Goal: Transaction & Acquisition: Book appointment/travel/reservation

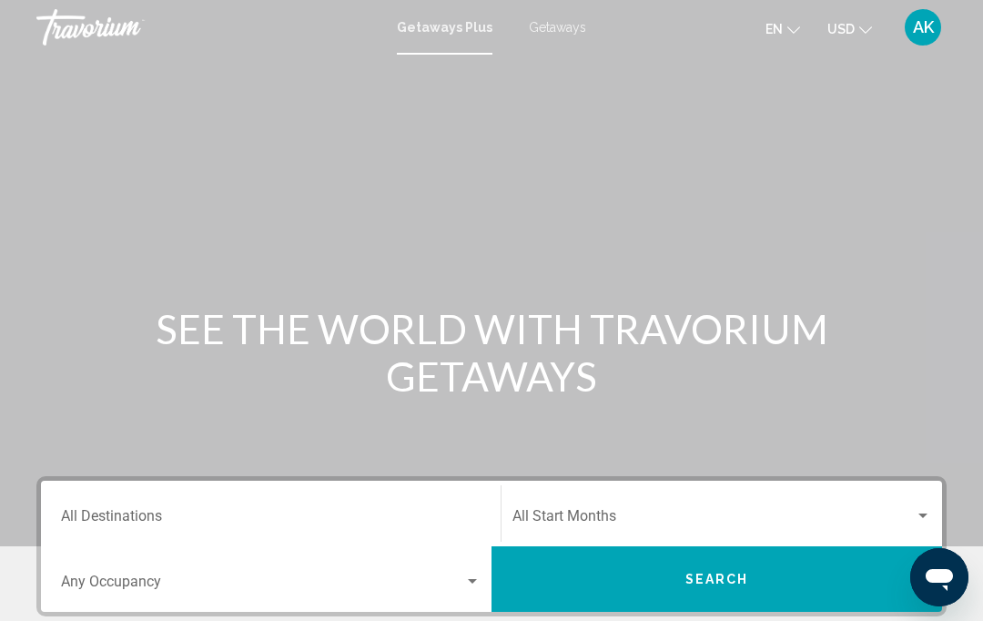
click at [554, 29] on span "Getaways" at bounding box center [557, 27] width 57 height 15
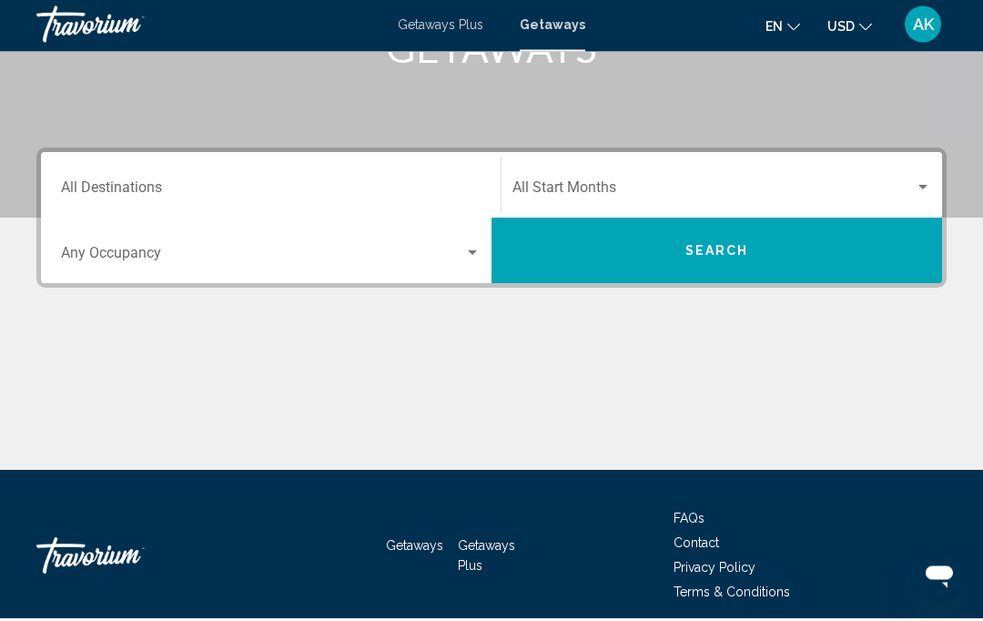
scroll to position [324, 0]
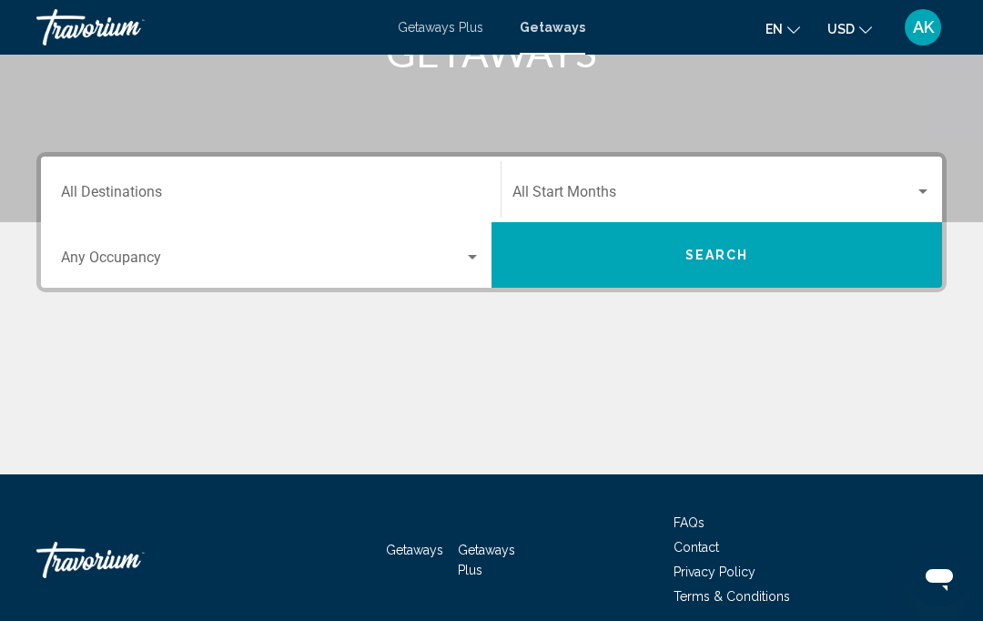
click at [478, 553] on span "Getaways Plus" at bounding box center [486, 560] width 57 height 35
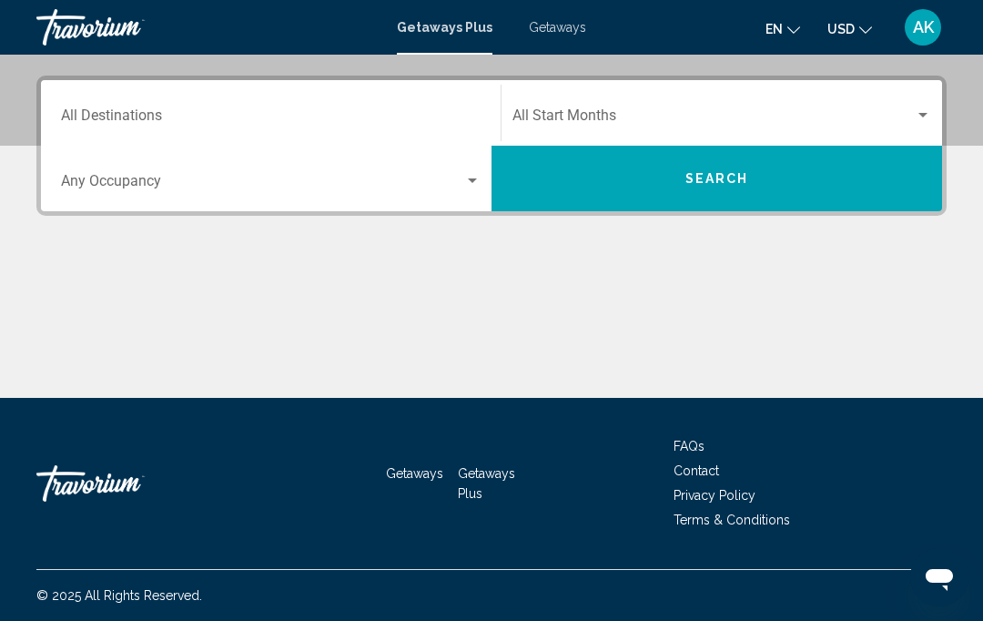
click at [429, 111] on input "Destination All Destinations" at bounding box center [271, 119] width 420 height 16
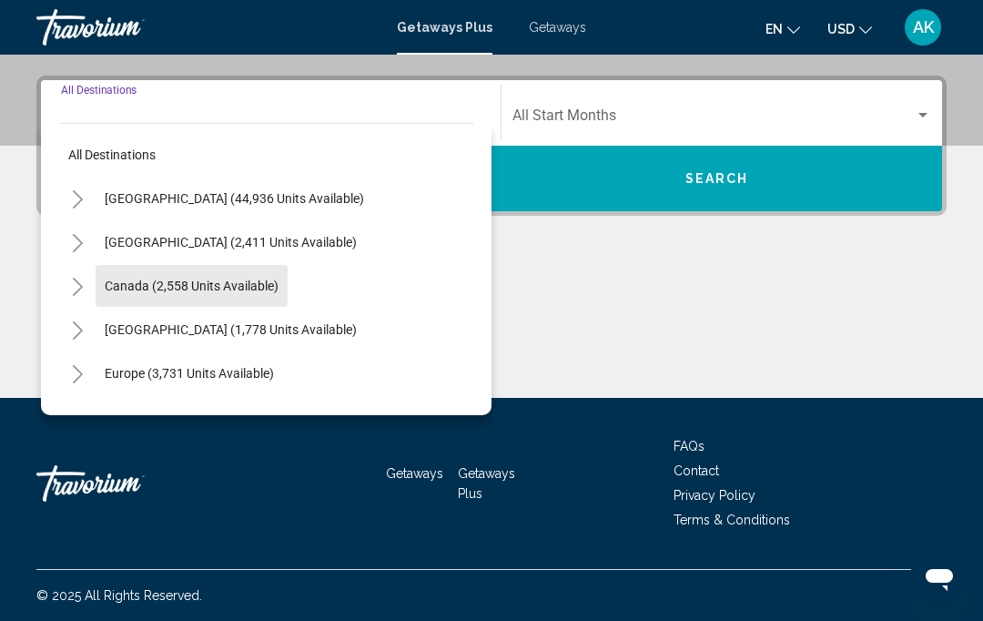
click at [200, 293] on button "Canada (2,558 units available)" at bounding box center [192, 286] width 192 height 42
type input "**********"
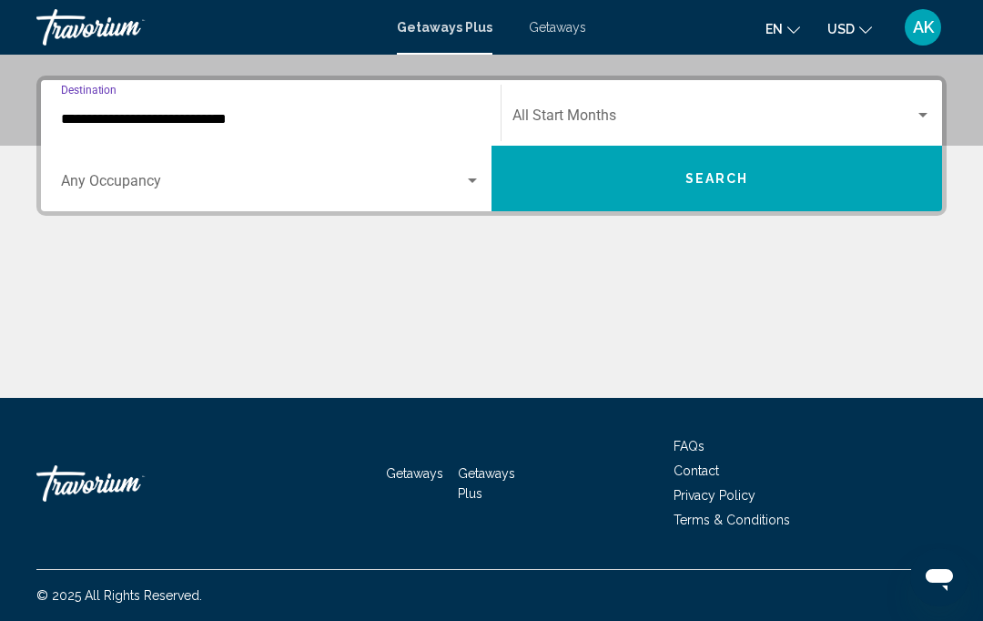
click at [475, 178] on div "Search widget" at bounding box center [472, 181] width 16 height 15
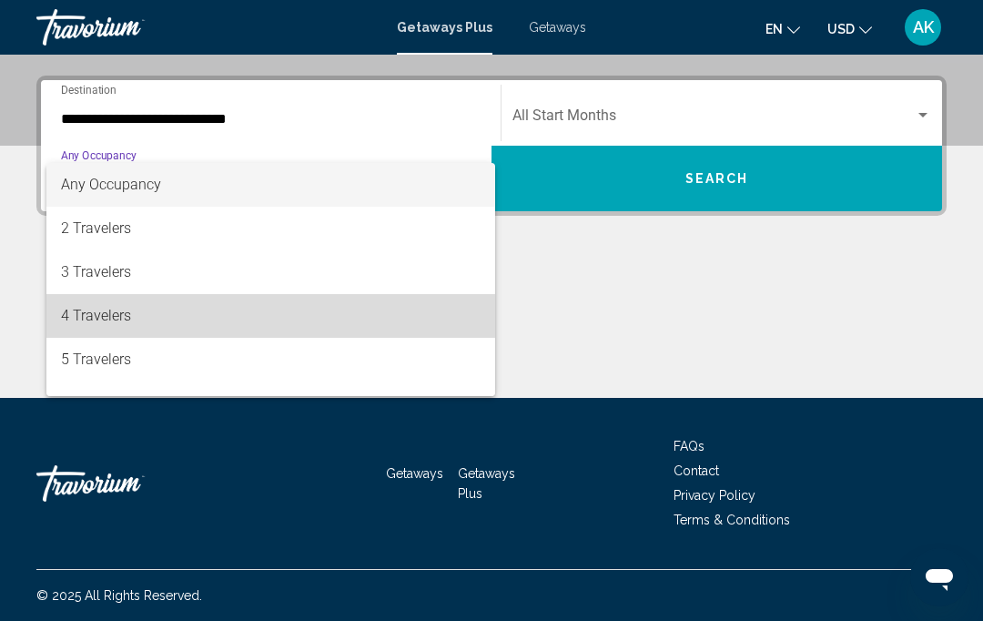
click at [108, 320] on span "4 Travelers" at bounding box center [271, 316] width 420 height 44
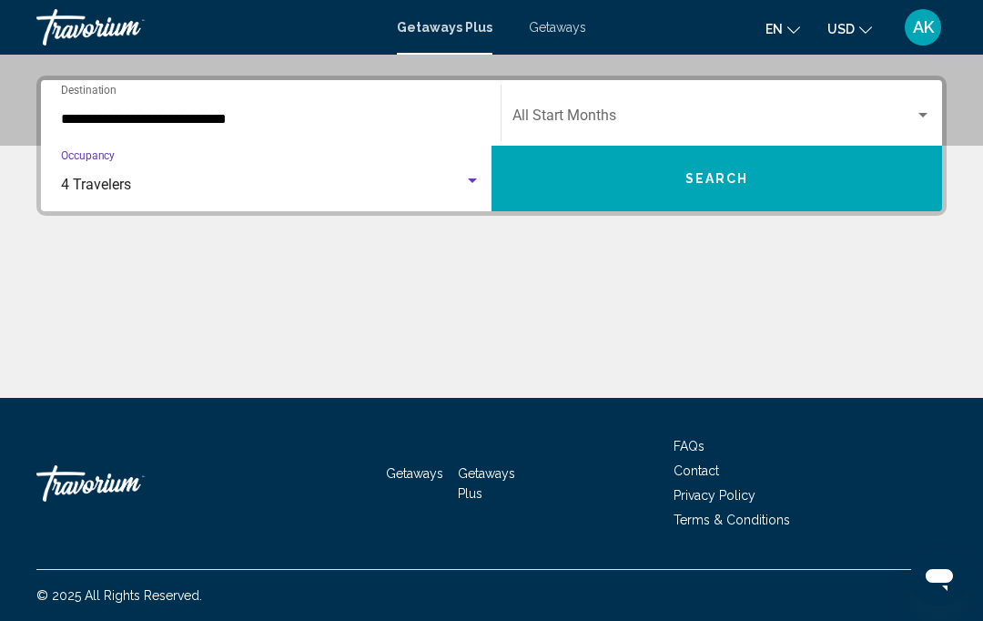
click at [725, 183] on span "Search" at bounding box center [717, 179] width 64 height 15
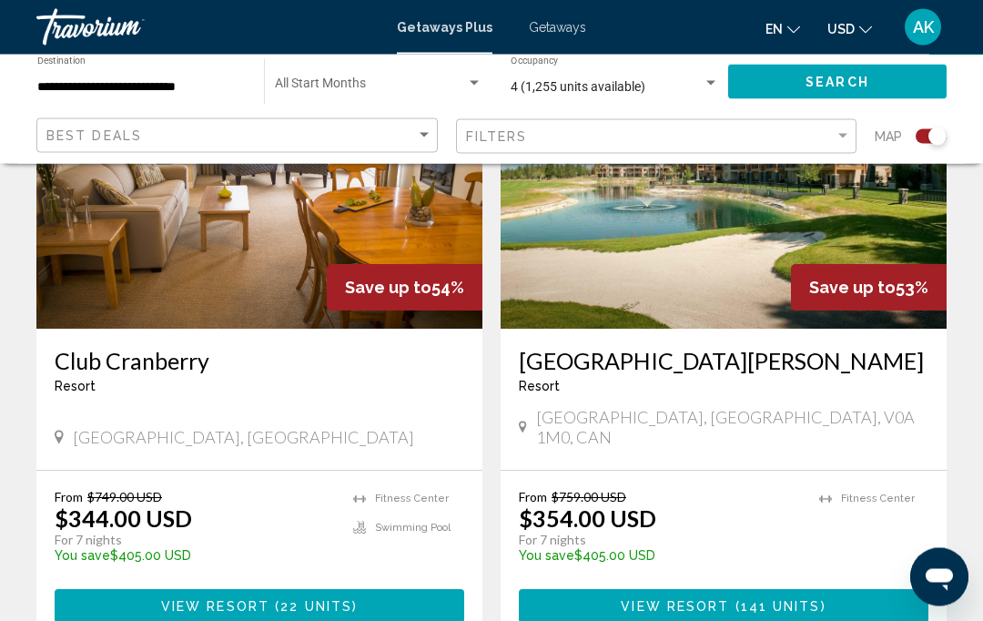
scroll to position [773, 0]
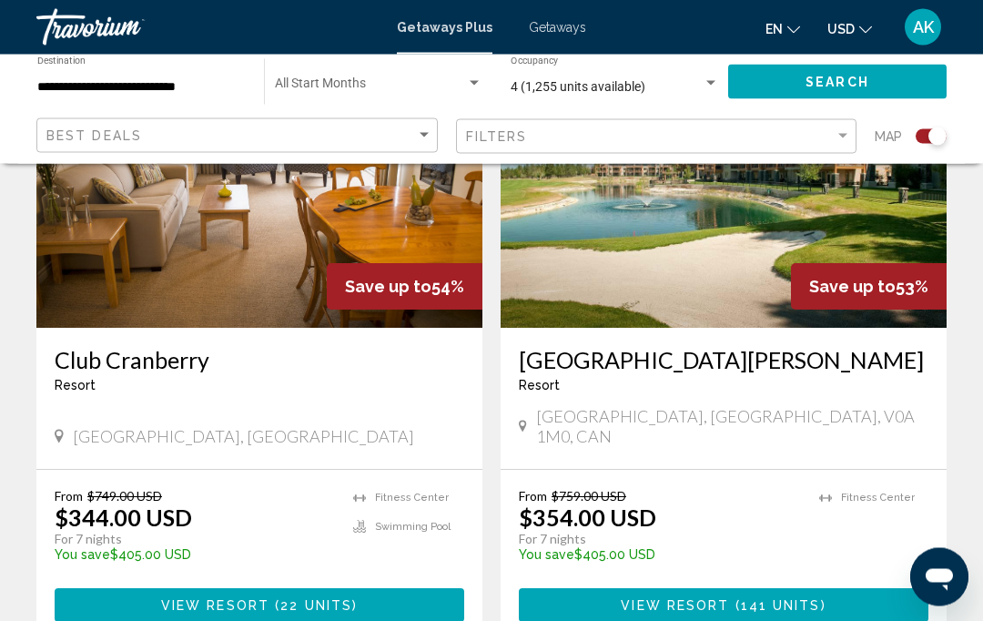
click at [664, 367] on h3 "[GEOGRAPHIC_DATA][PERSON_NAME]" at bounding box center [724, 360] width 410 height 27
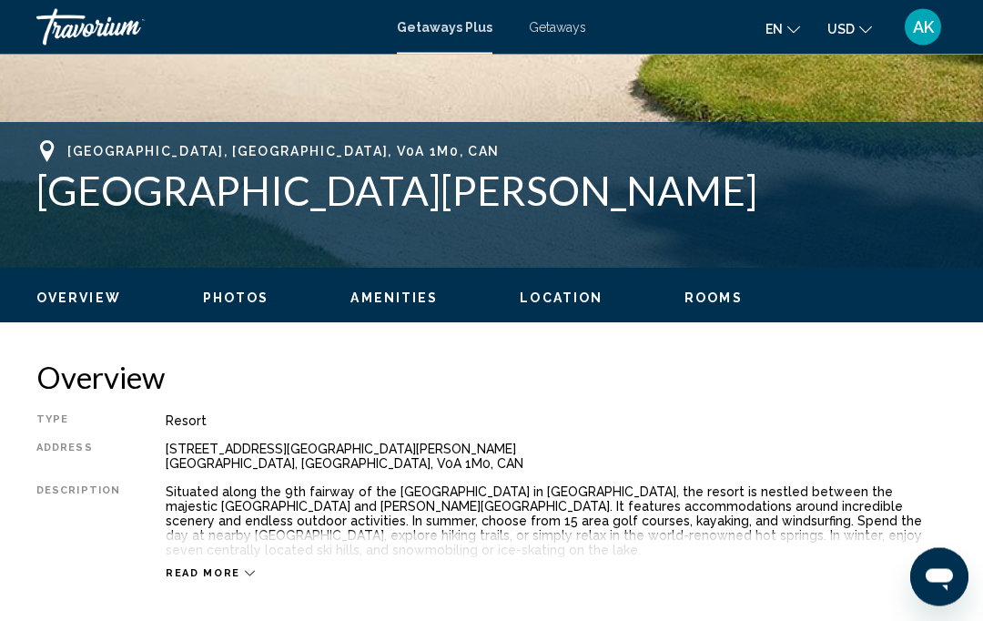
scroll to position [652, 0]
click at [230, 574] on span "Read more" at bounding box center [203, 573] width 75 height 12
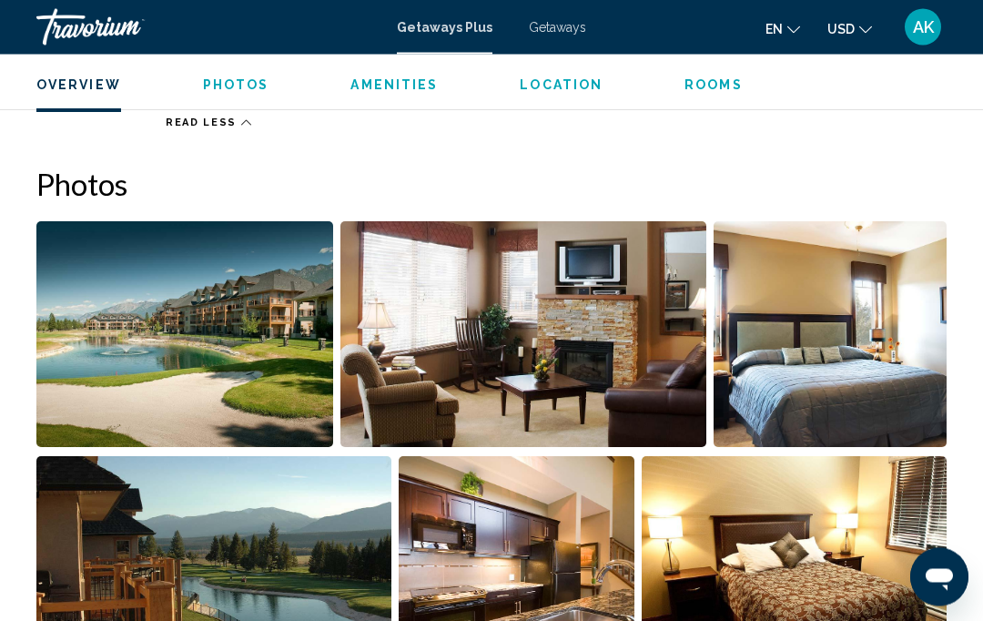
scroll to position [1107, 0]
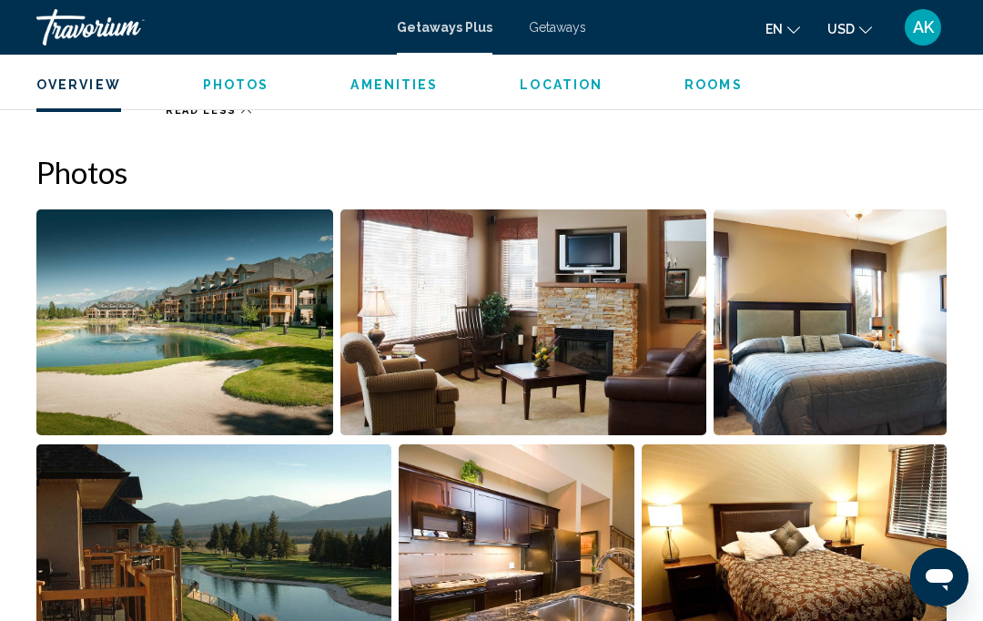
click at [938, 507] on img "Open full-screen image slider" at bounding box center [794, 557] width 305 height 226
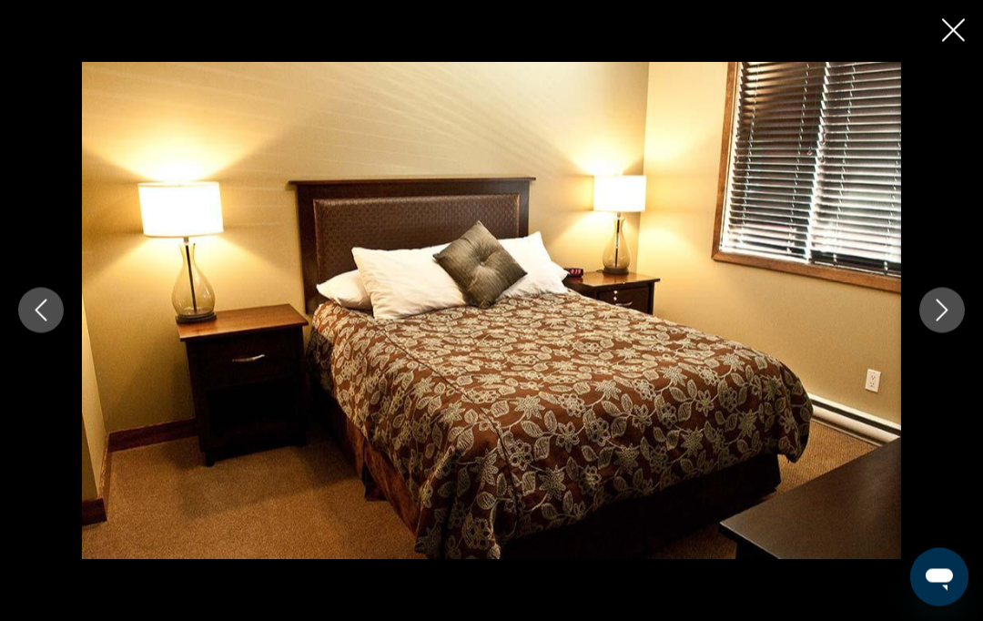
scroll to position [1384, 0]
click at [938, 321] on icon "Next image" at bounding box center [942, 310] width 22 height 22
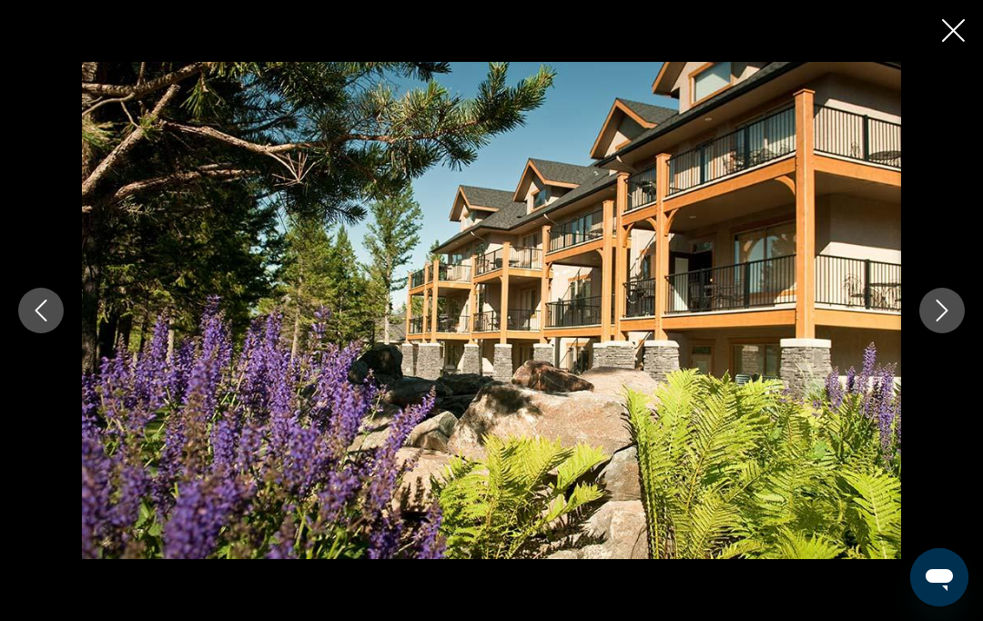
click at [936, 321] on icon "Next image" at bounding box center [942, 310] width 22 height 22
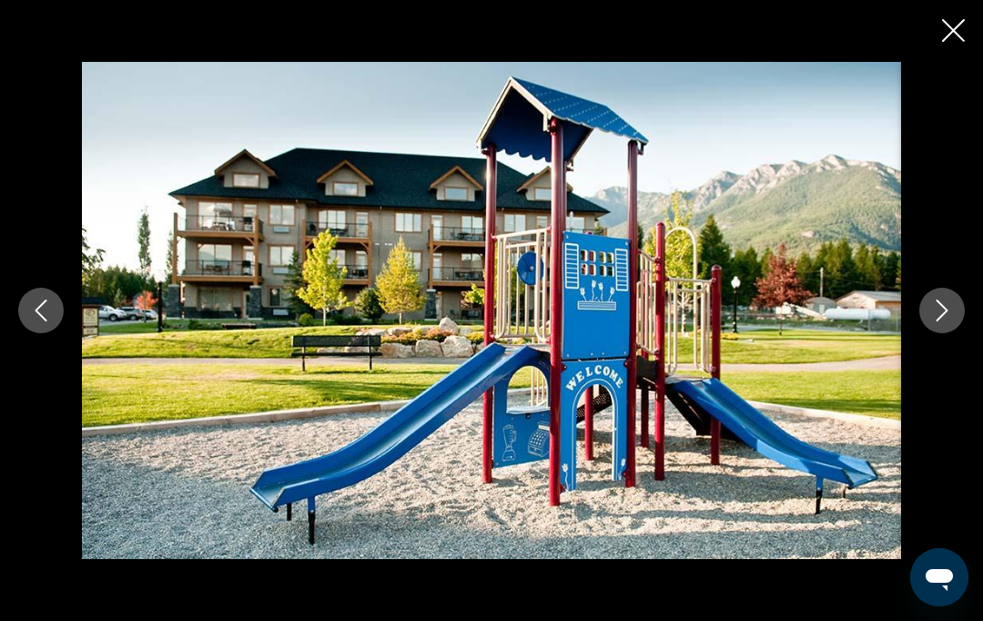
click at [933, 321] on icon "Next image" at bounding box center [942, 310] width 22 height 22
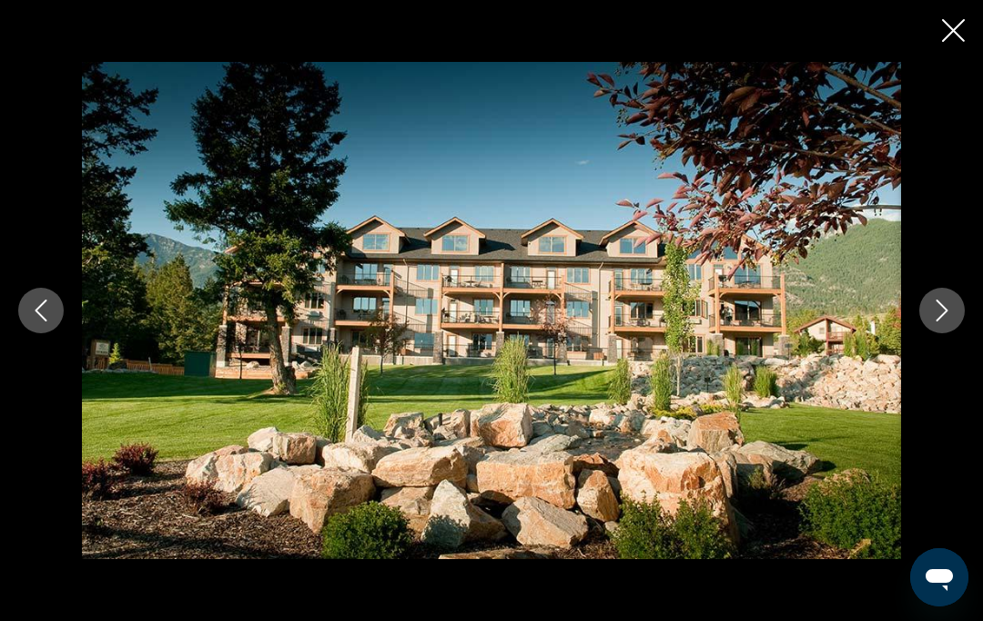
click at [935, 333] on button "Next image" at bounding box center [942, 311] width 46 height 46
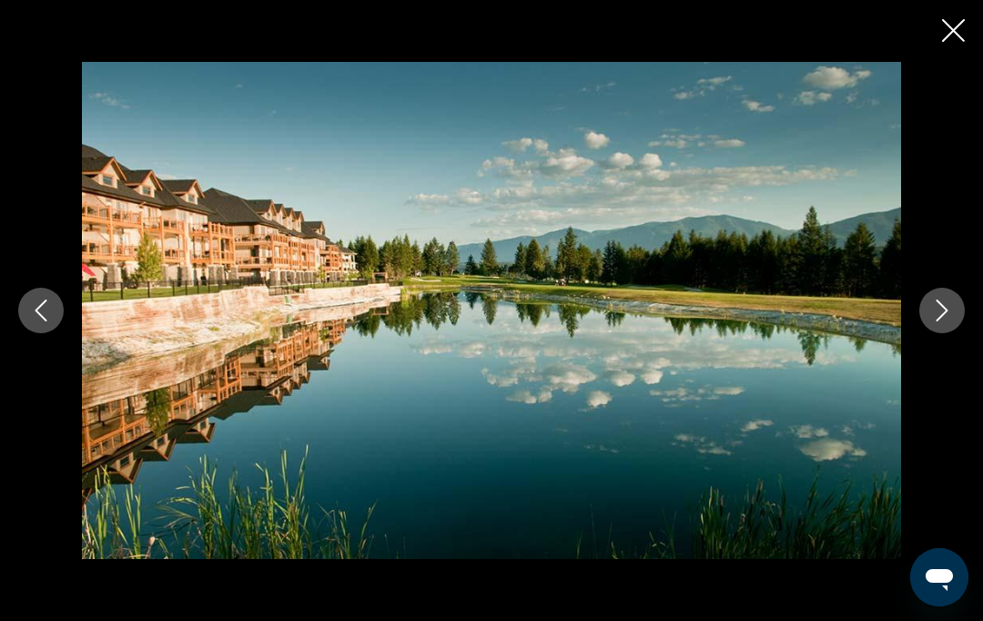
click at [936, 321] on icon "Next image" at bounding box center [942, 310] width 22 height 22
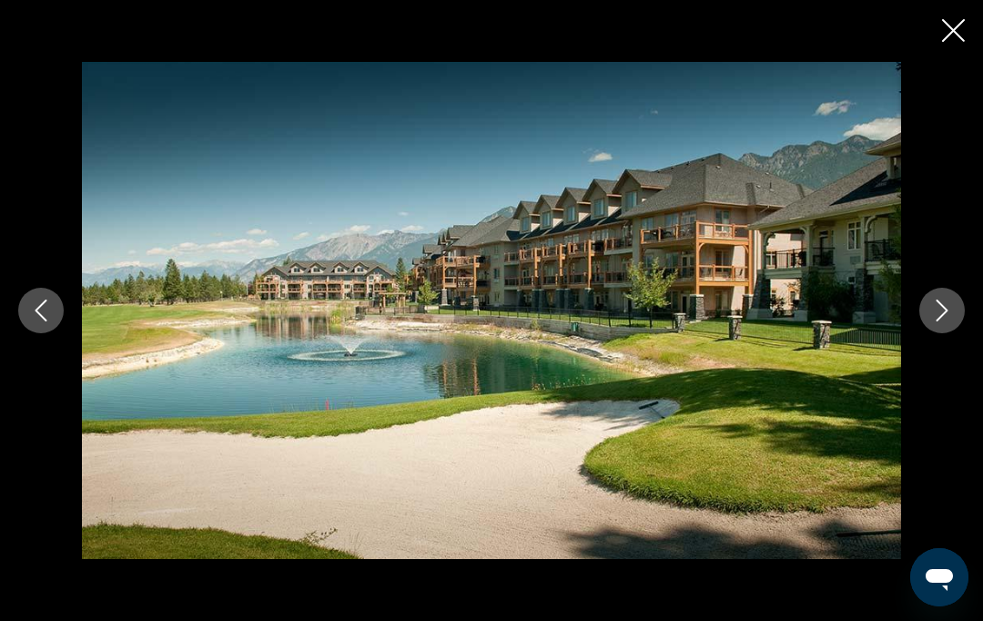
click at [956, 30] on icon "Close slideshow" at bounding box center [953, 30] width 23 height 23
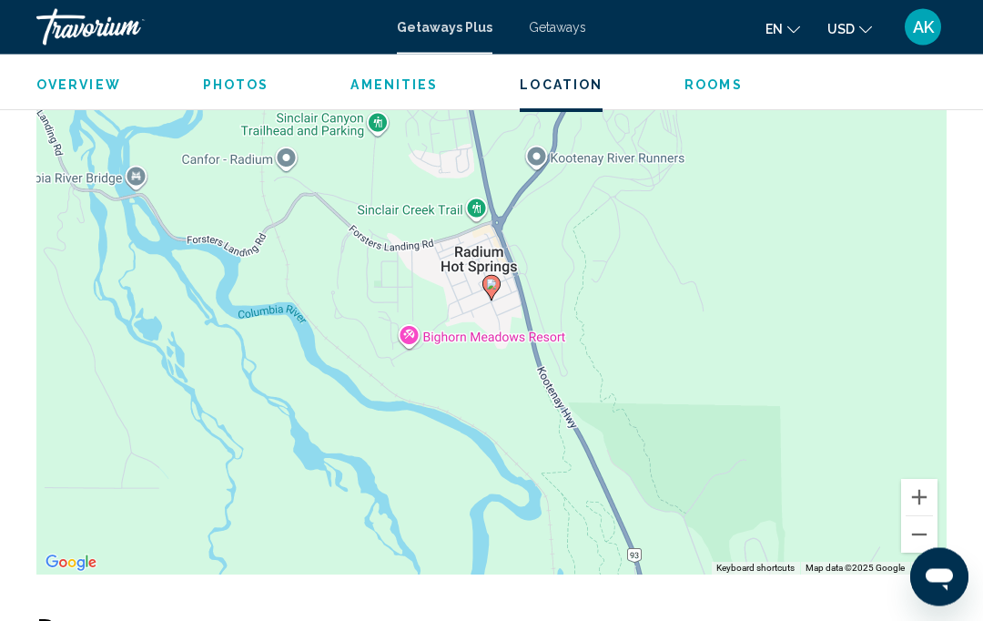
scroll to position [2988, 0]
click at [918, 516] on button "Zoom out" at bounding box center [919, 534] width 36 height 36
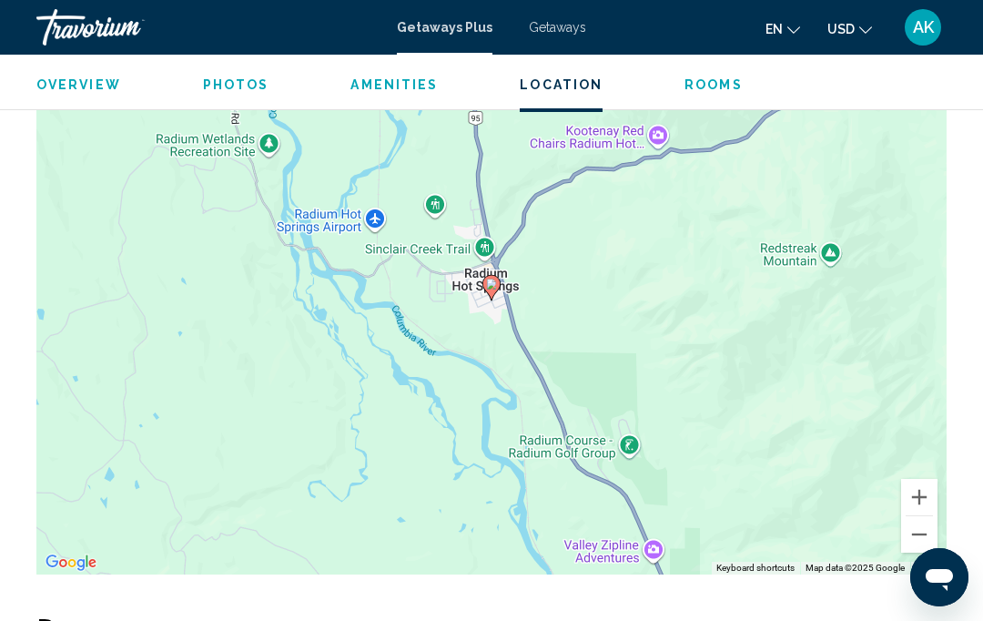
click at [918, 516] on button "Zoom out" at bounding box center [919, 534] width 36 height 36
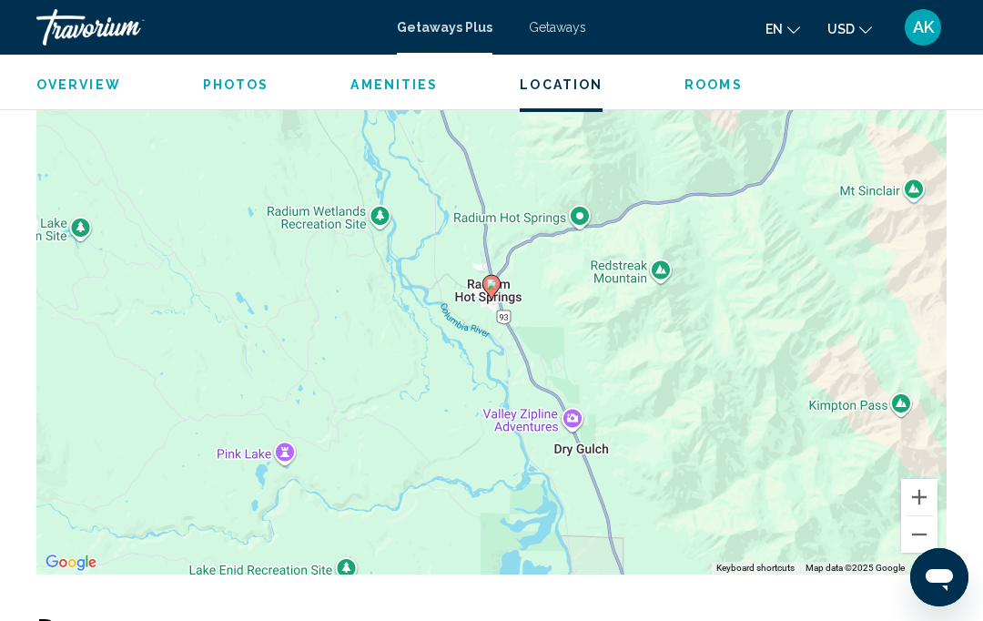
click at [920, 516] on button "Zoom out" at bounding box center [919, 534] width 36 height 36
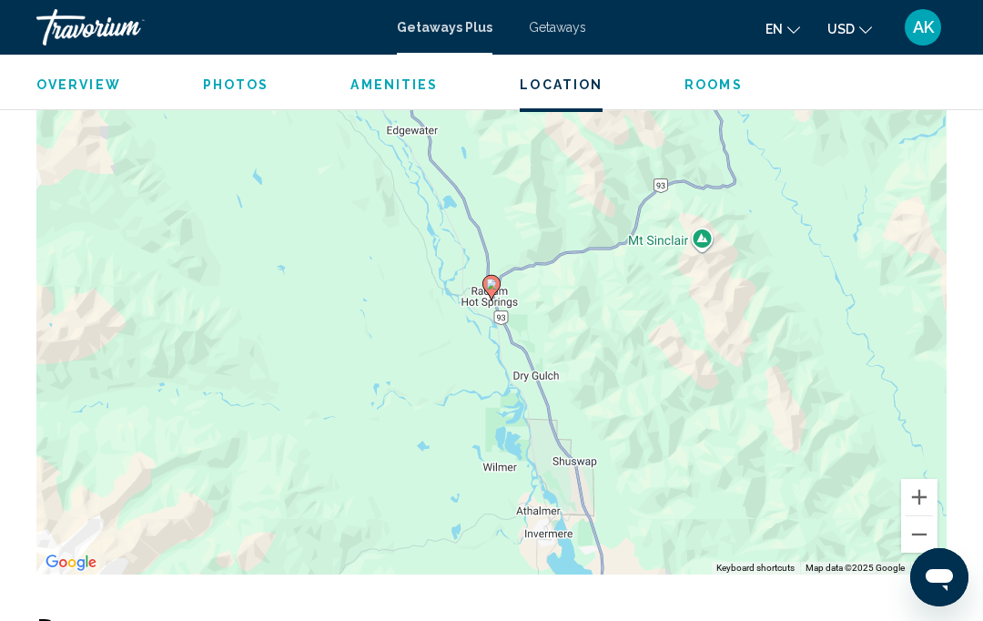
click at [918, 516] on button "Zoom out" at bounding box center [919, 534] width 36 height 36
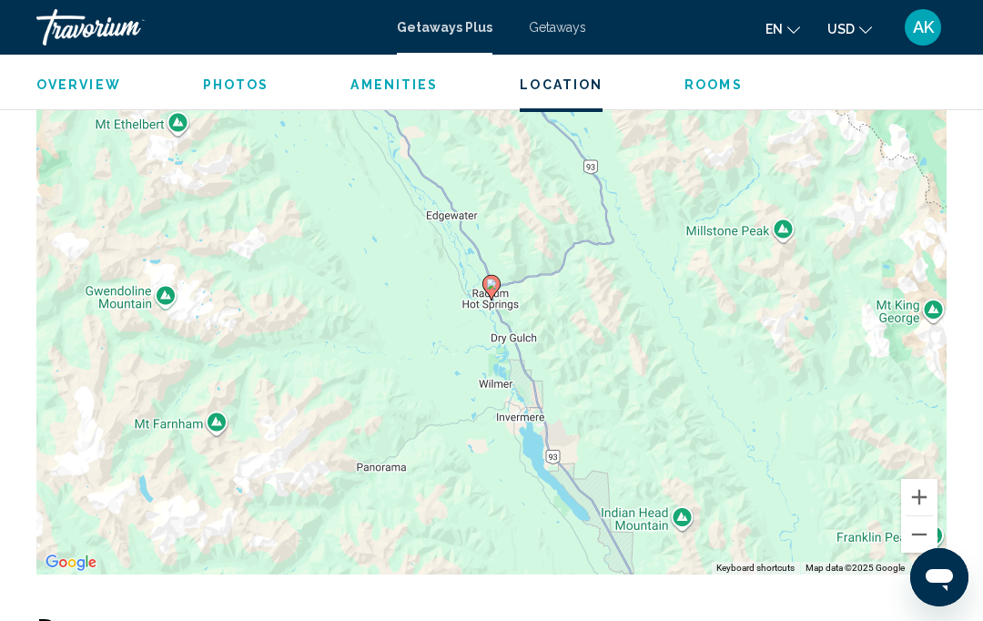
click at [917, 516] on button "Zoom out" at bounding box center [919, 534] width 36 height 36
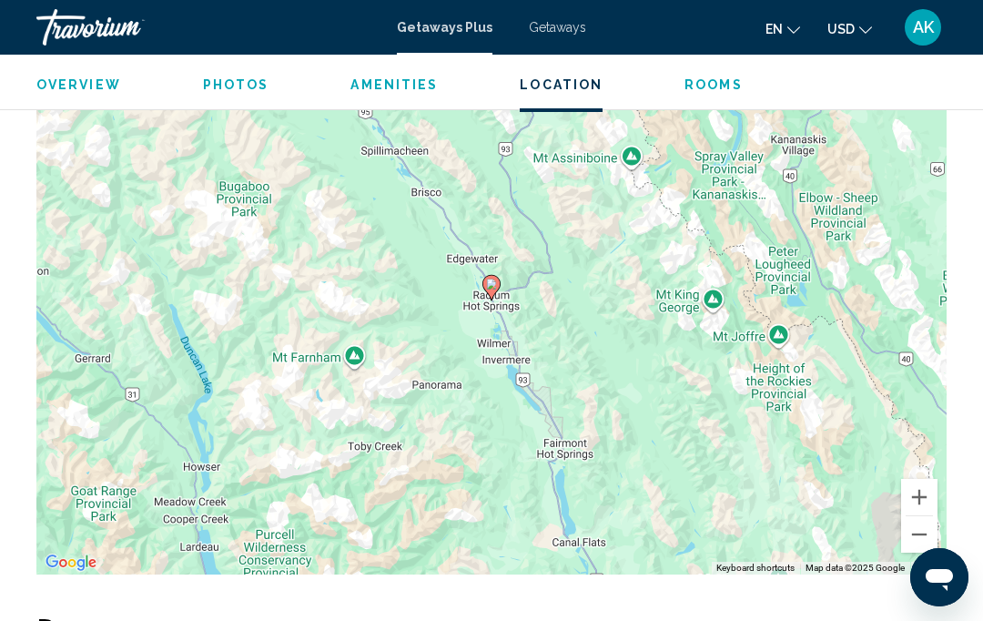
click at [917, 516] on button "Zoom out" at bounding box center [919, 534] width 36 height 36
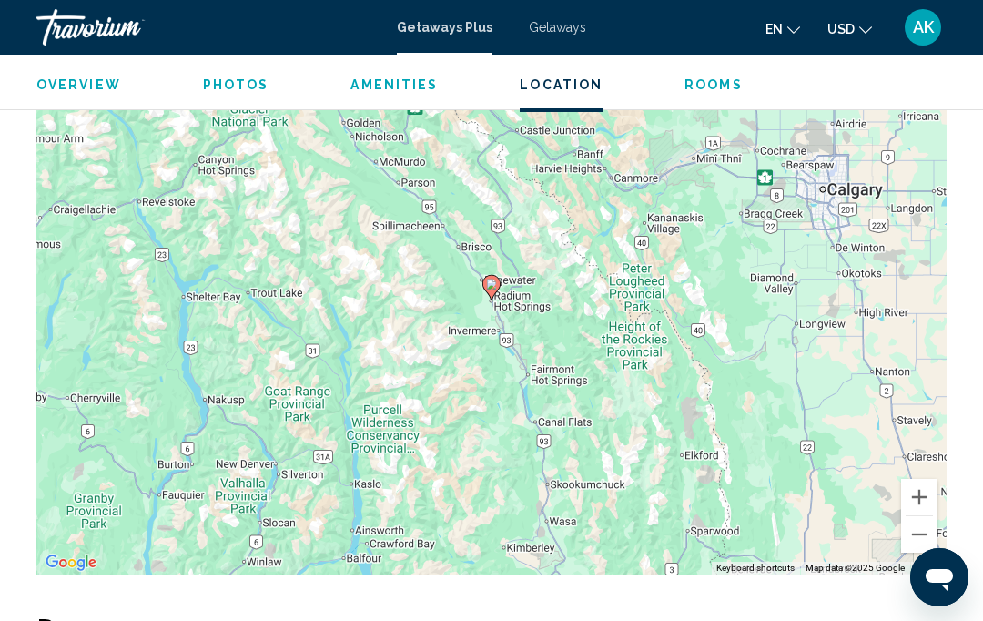
click at [920, 516] on button "Zoom out" at bounding box center [919, 534] width 36 height 36
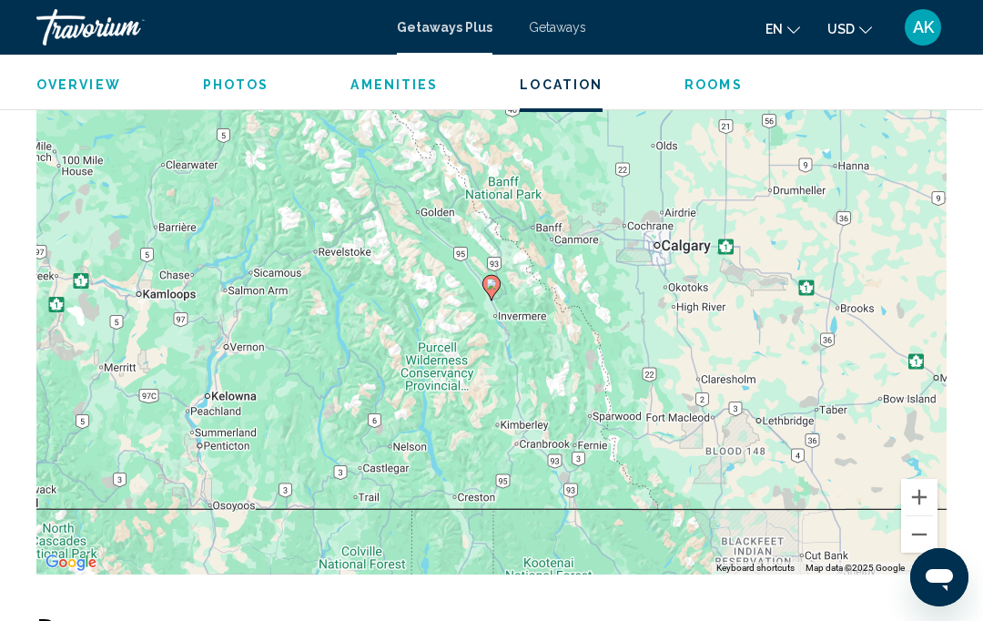
click at [918, 516] on button "Zoom out" at bounding box center [919, 534] width 36 height 36
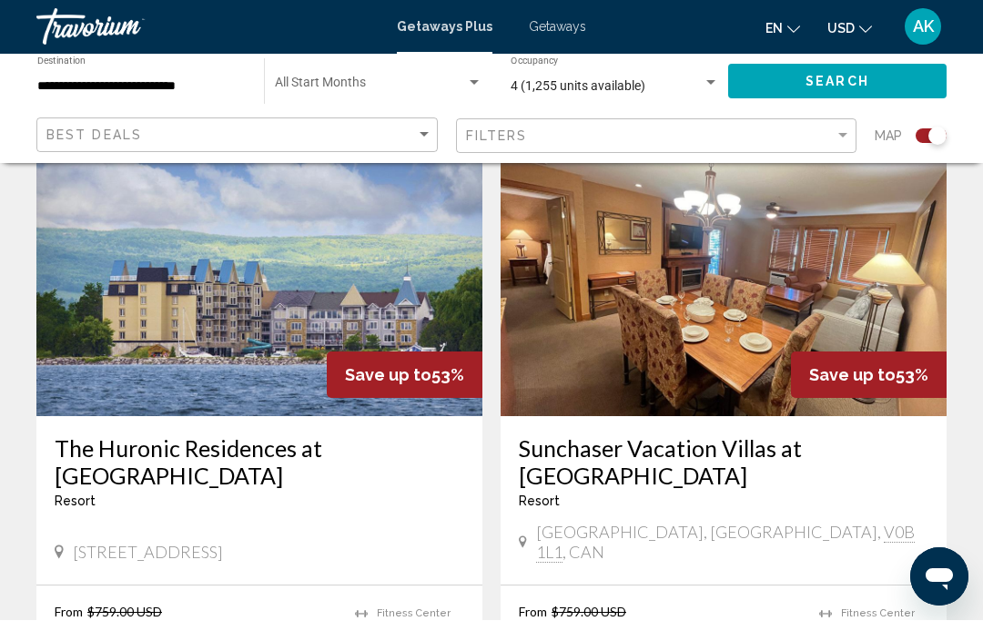
scroll to position [1946, 0]
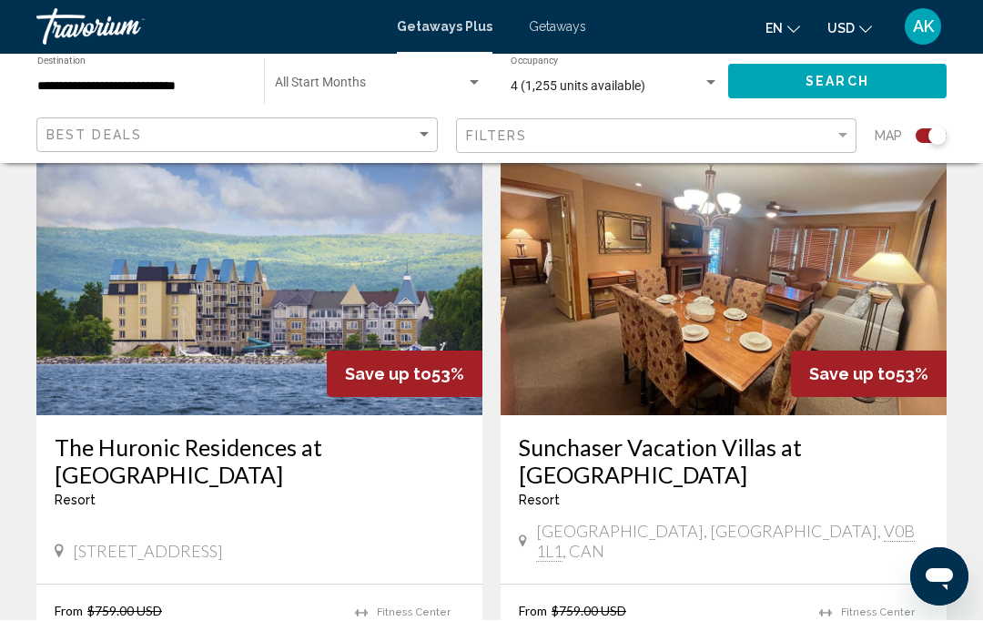
click at [745, 319] on img "Main content" at bounding box center [724, 270] width 446 height 291
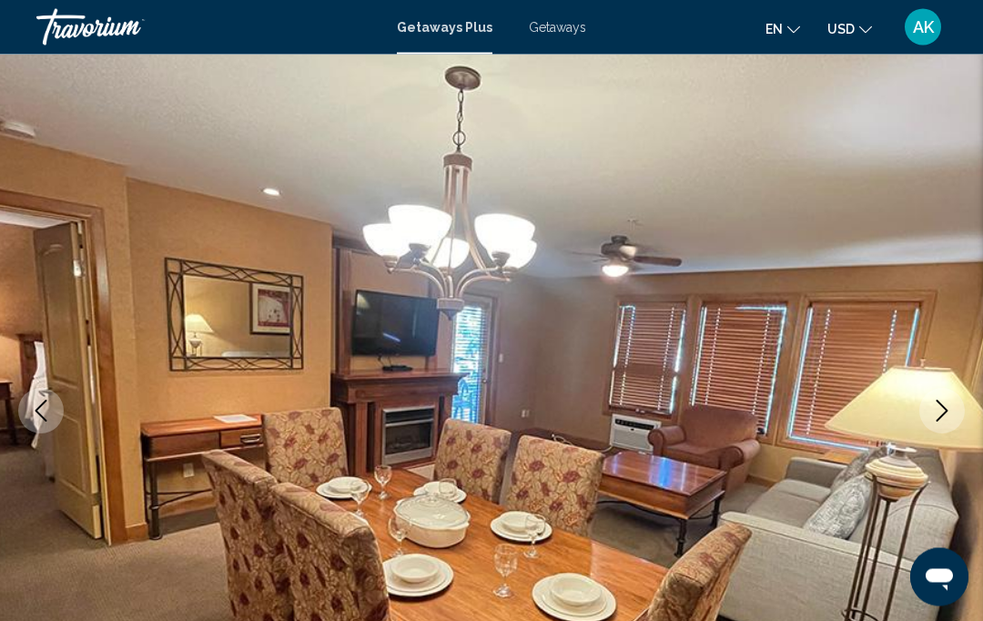
scroll to position [78, 0]
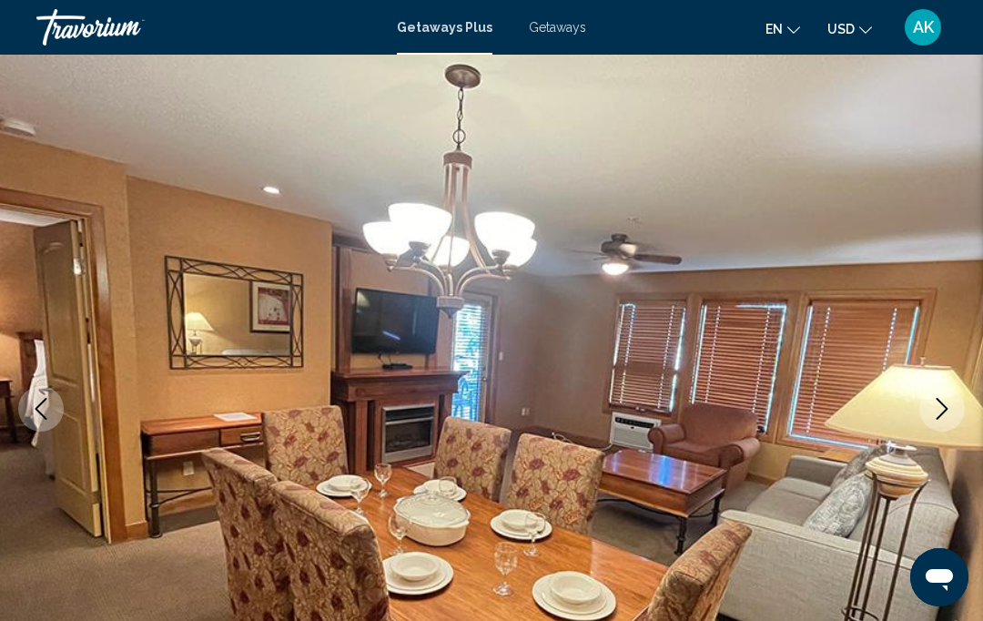
click at [938, 413] on icon "Next image" at bounding box center [942, 409] width 22 height 22
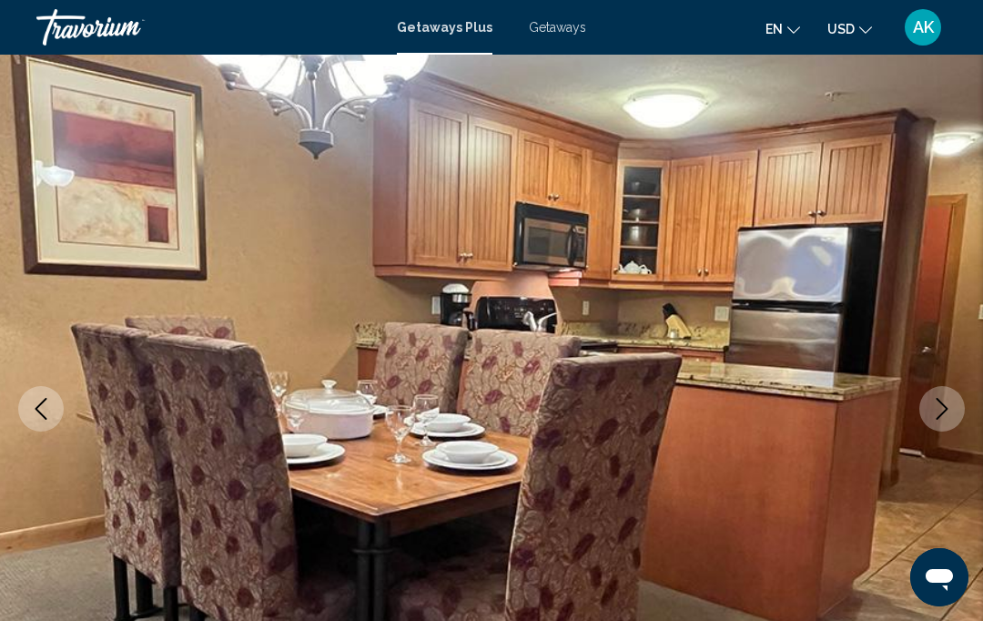
click at [940, 407] on icon "Next image" at bounding box center [942, 409] width 22 height 22
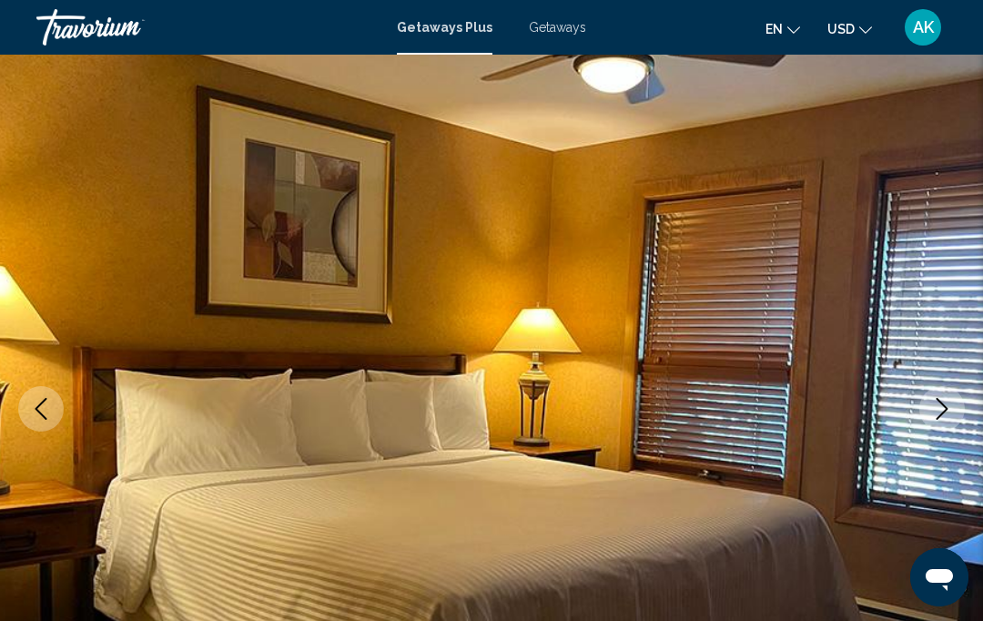
click at [933, 409] on icon "Next image" at bounding box center [942, 409] width 22 height 22
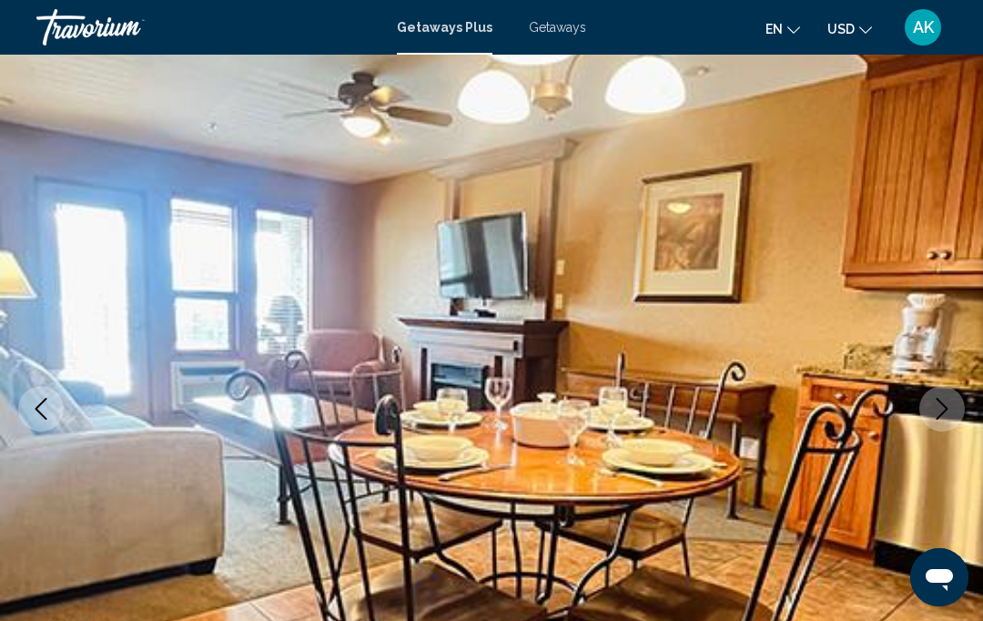
click at [933, 408] on icon "Next image" at bounding box center [942, 409] width 22 height 22
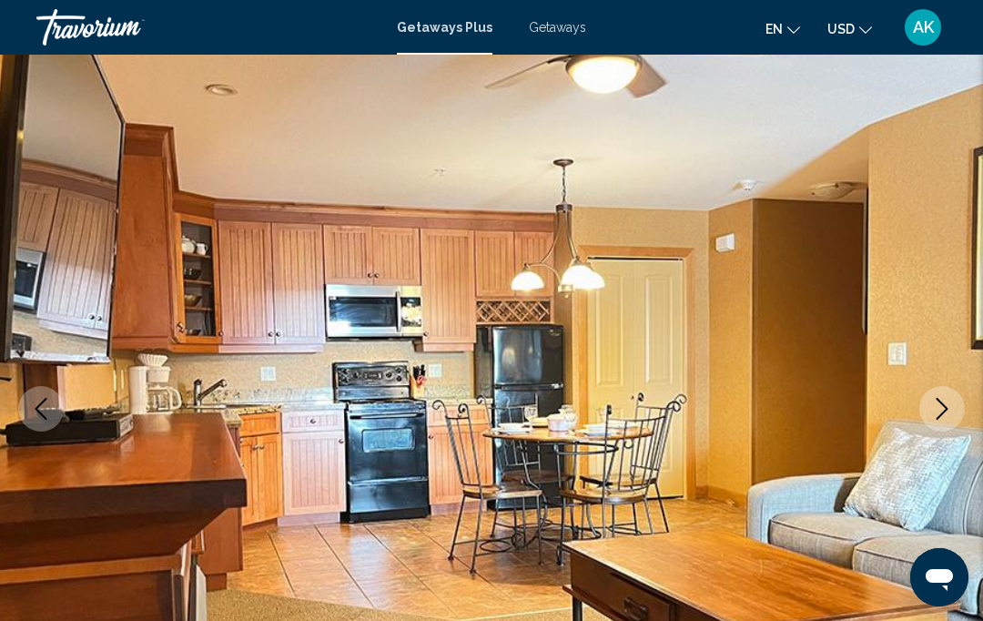
click at [939, 411] on icon "Next image" at bounding box center [942, 409] width 22 height 22
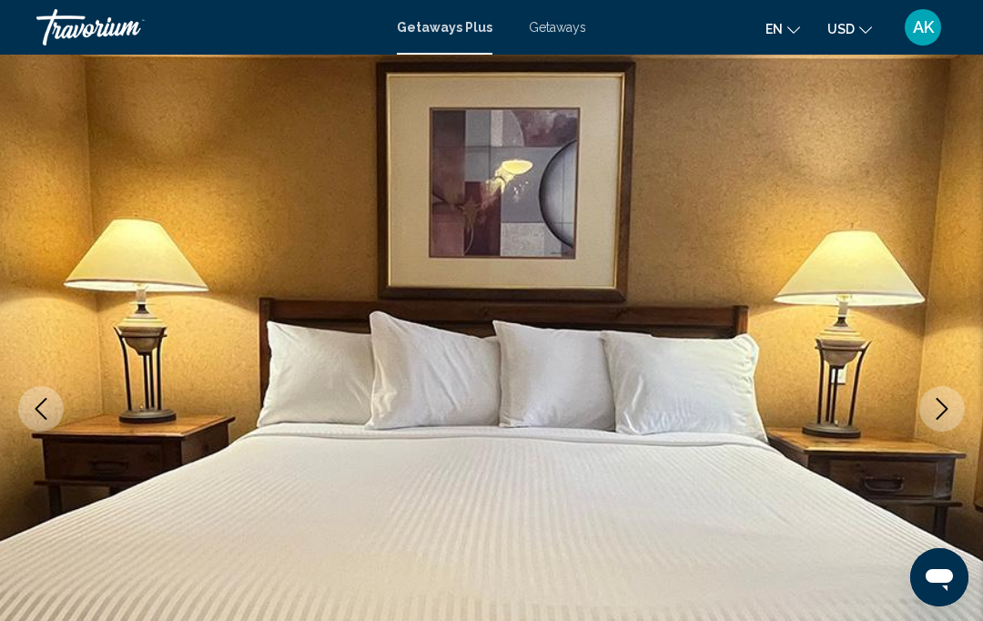
click at [939, 411] on icon "Next image" at bounding box center [942, 409] width 22 height 22
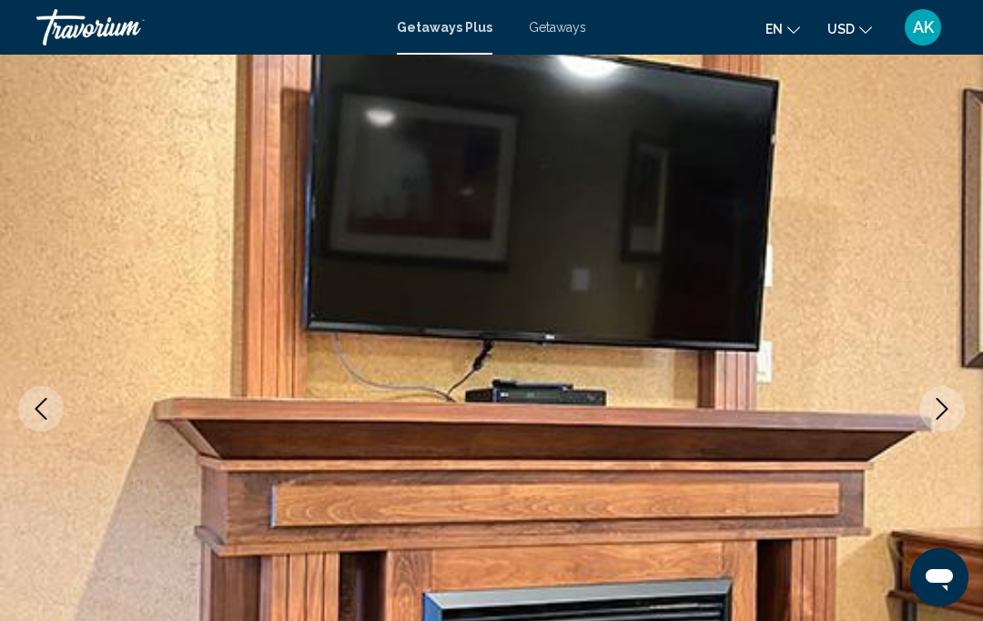
click at [937, 410] on icon "Next image" at bounding box center [942, 409] width 22 height 22
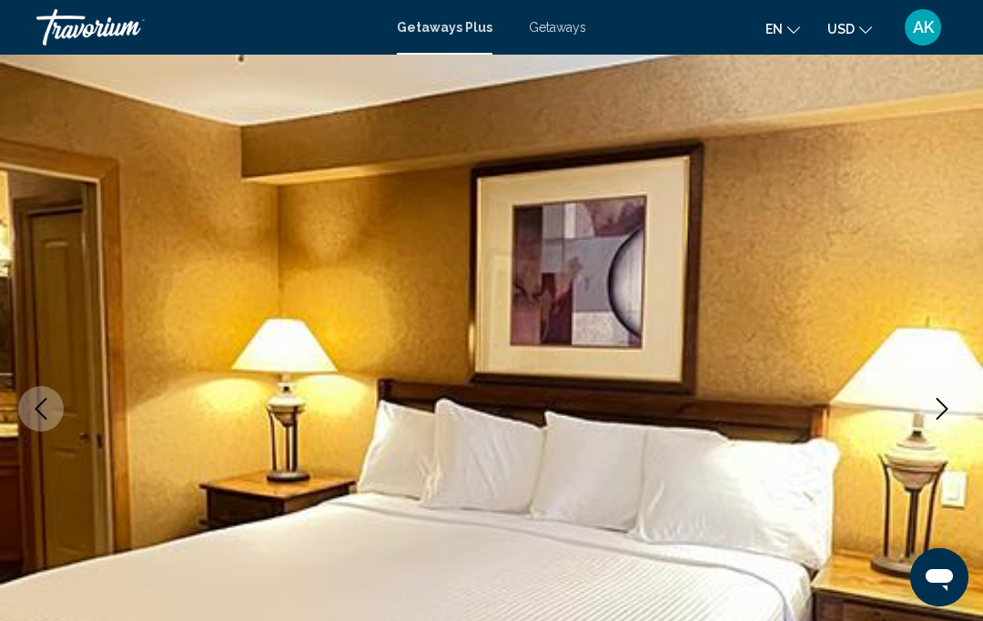
click at [938, 411] on icon "Next image" at bounding box center [942, 409] width 22 height 22
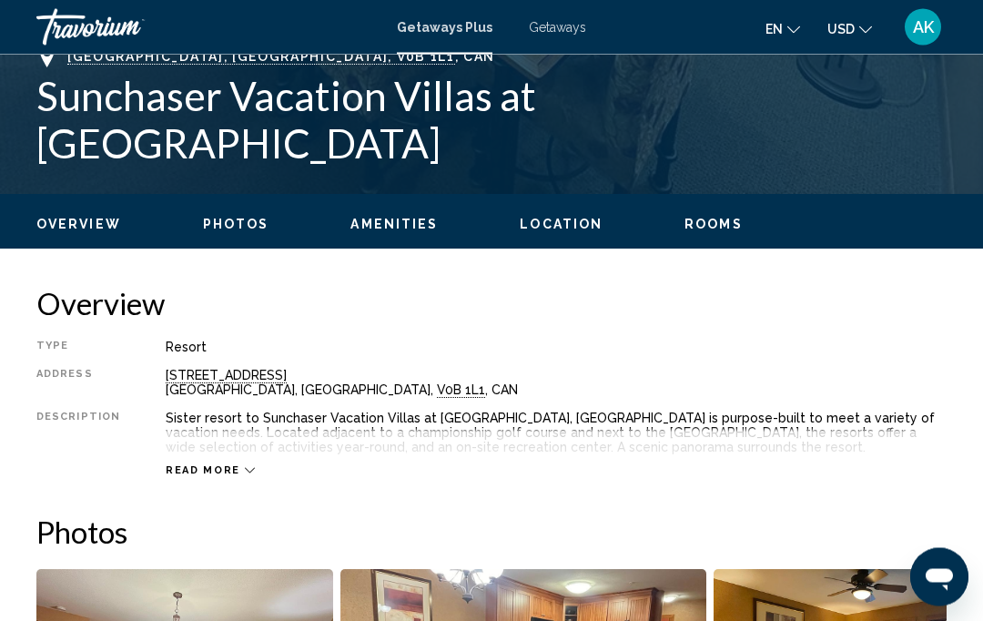
scroll to position [725, 0]
click at [245, 472] on icon "Main content" at bounding box center [250, 471] width 10 height 10
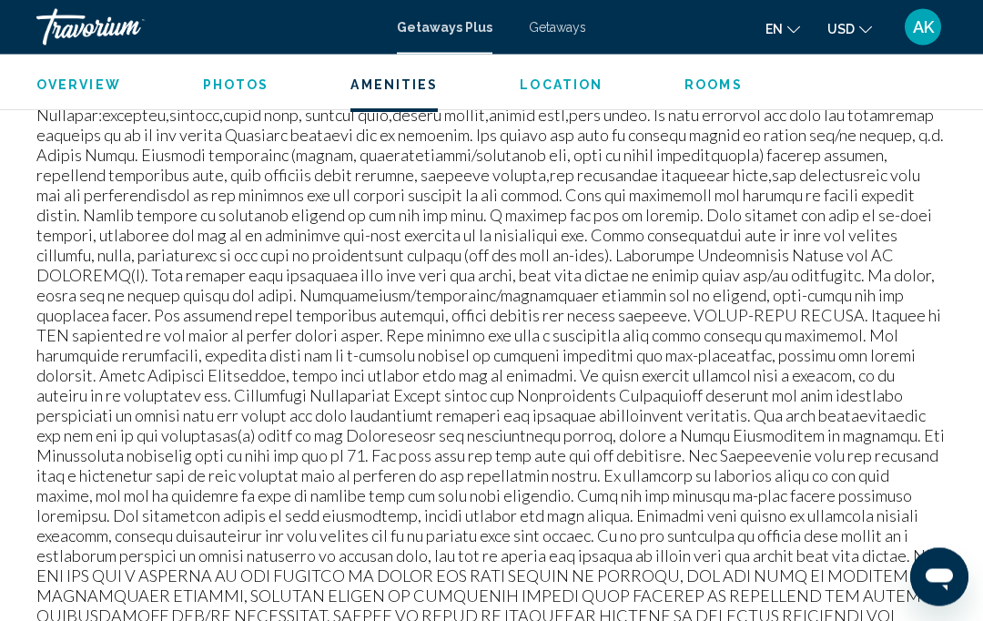
scroll to position [2199, 0]
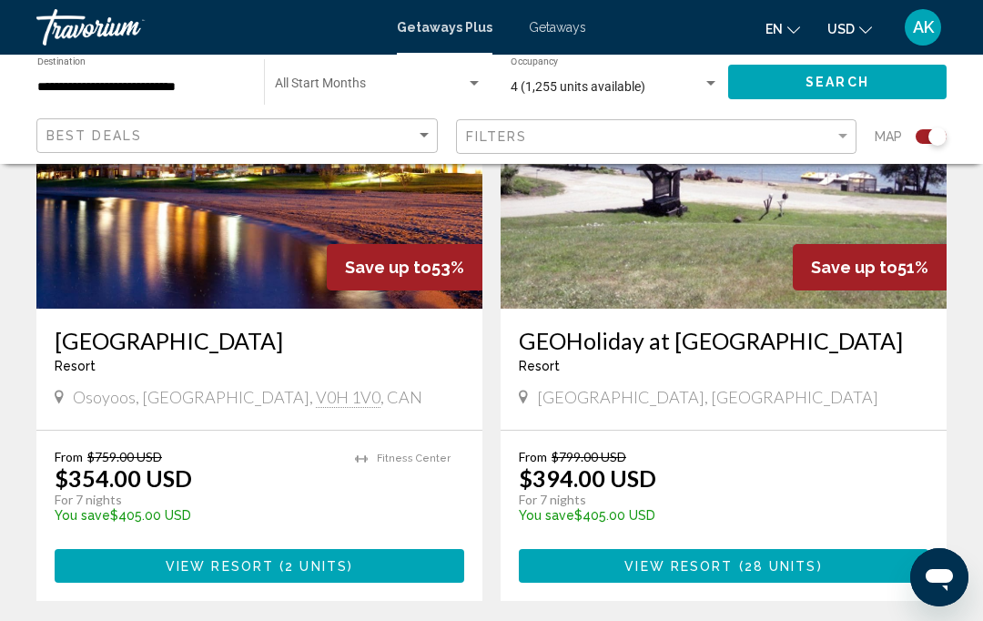
scroll to position [4158, 0]
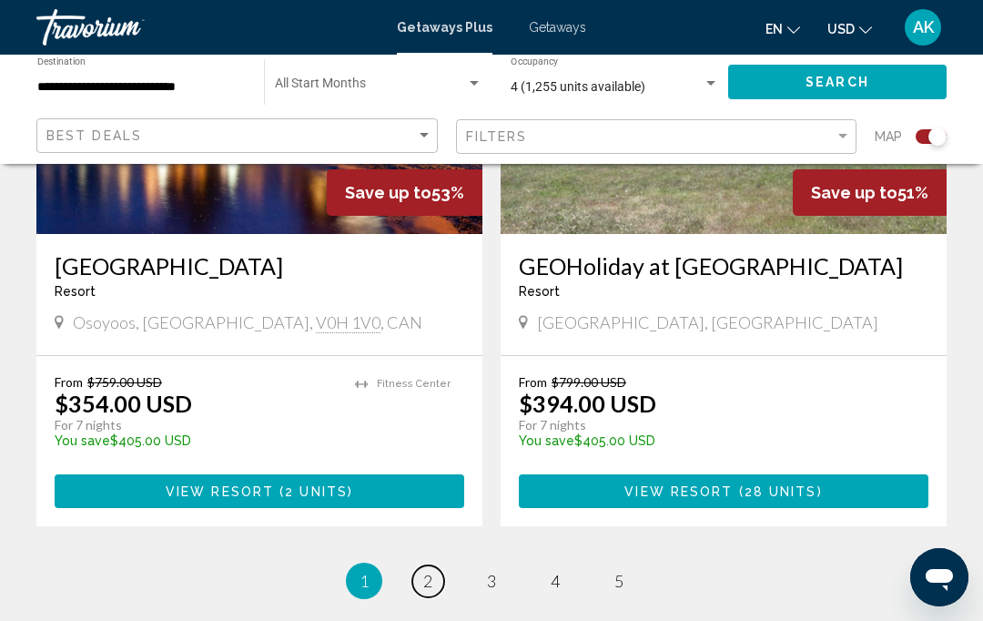
click at [430, 571] on span "2" at bounding box center [427, 581] width 9 height 20
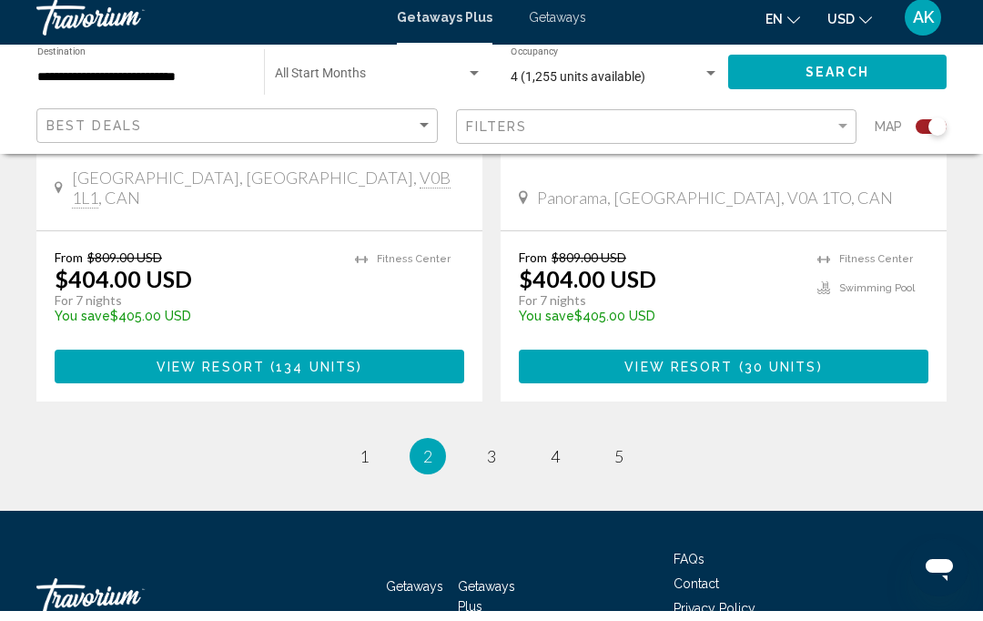
scroll to position [4262, 0]
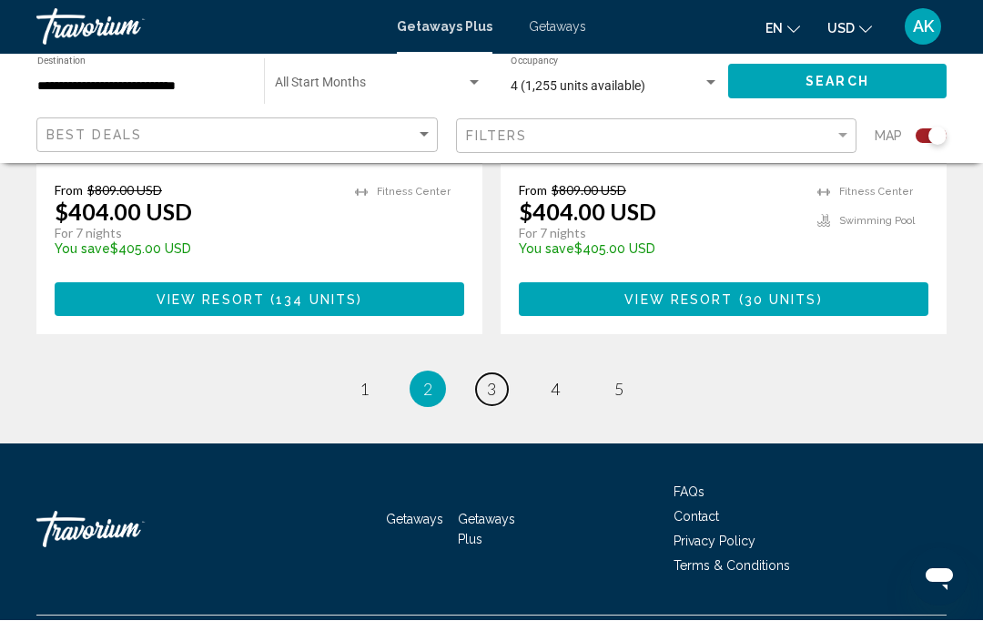
click at [493, 380] on span "3" at bounding box center [491, 390] width 9 height 20
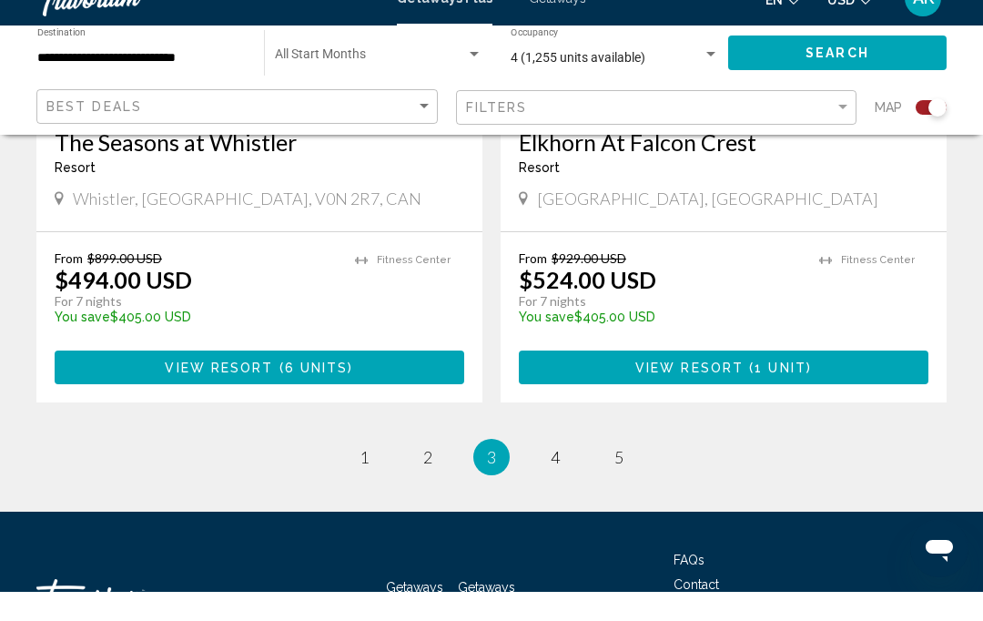
scroll to position [4185, 0]
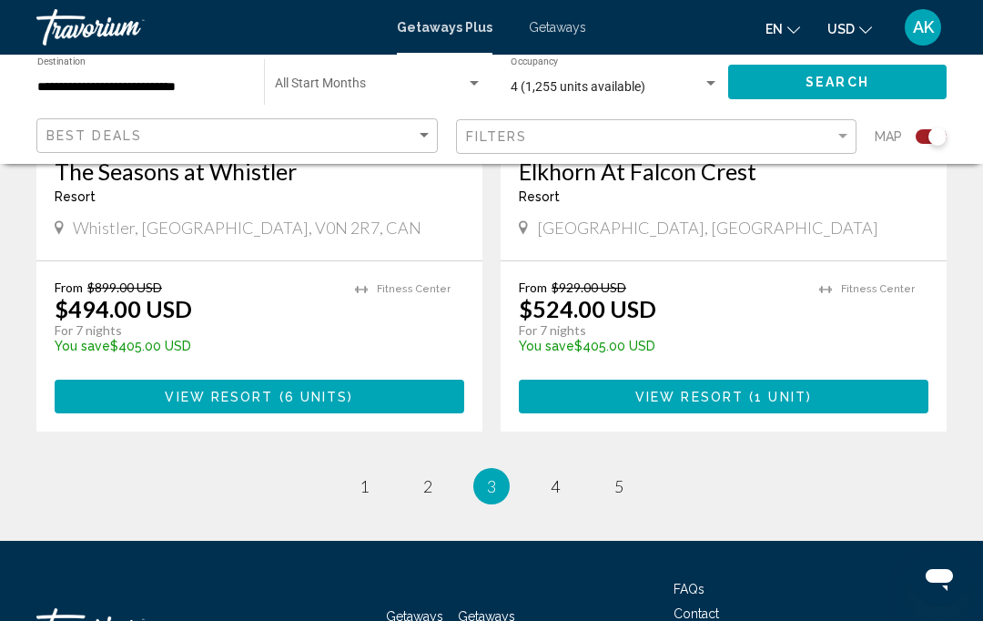
click at [559, 476] on span "4" at bounding box center [555, 486] width 9 height 20
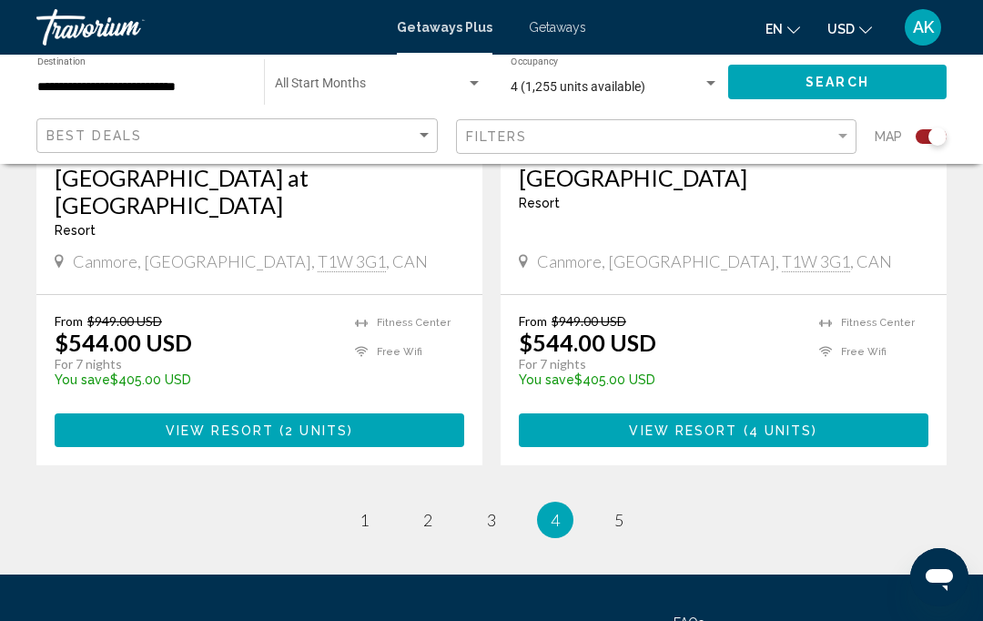
scroll to position [4185, 0]
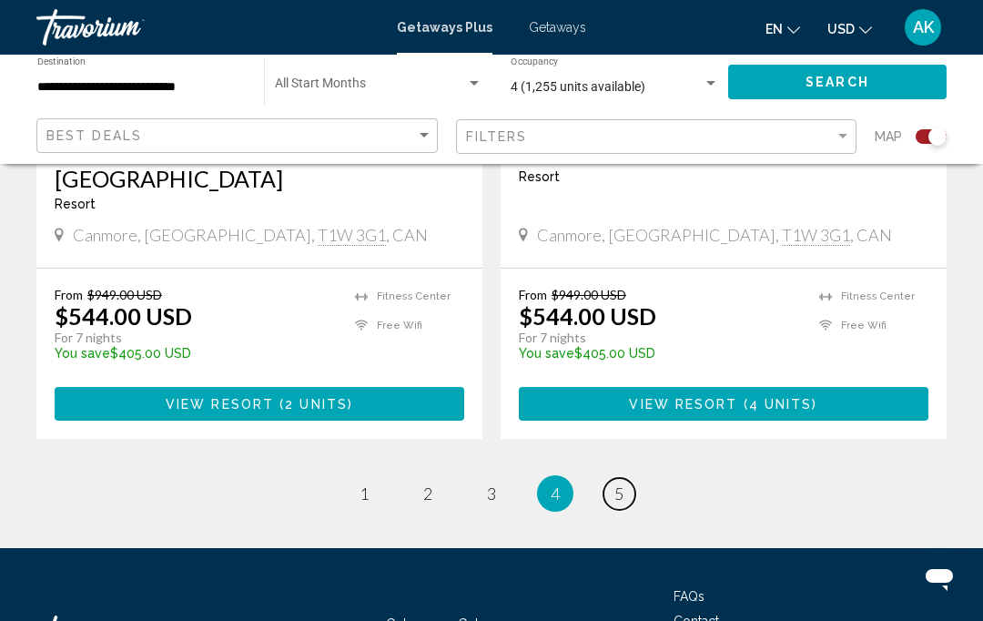
click at [623, 483] on span "5" at bounding box center [618, 493] width 9 height 20
